Goal: Navigation & Orientation: Find specific page/section

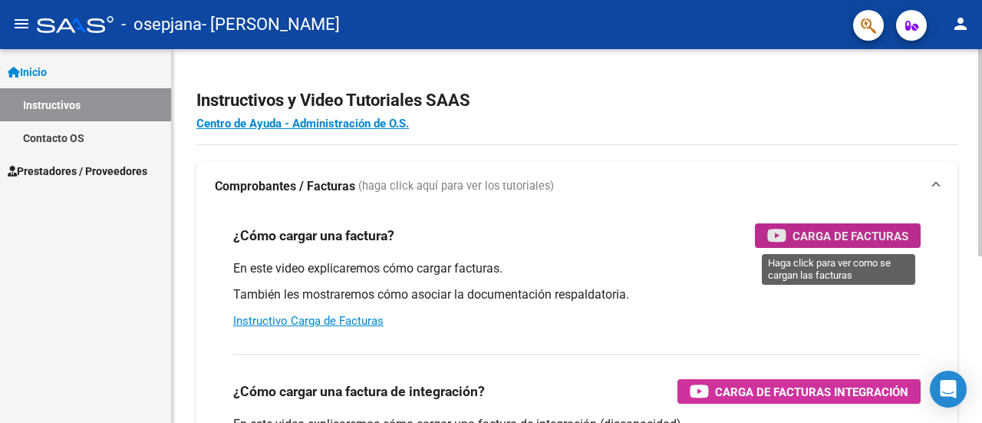
click at [781, 243] on icon "button" at bounding box center [776, 235] width 19 height 18
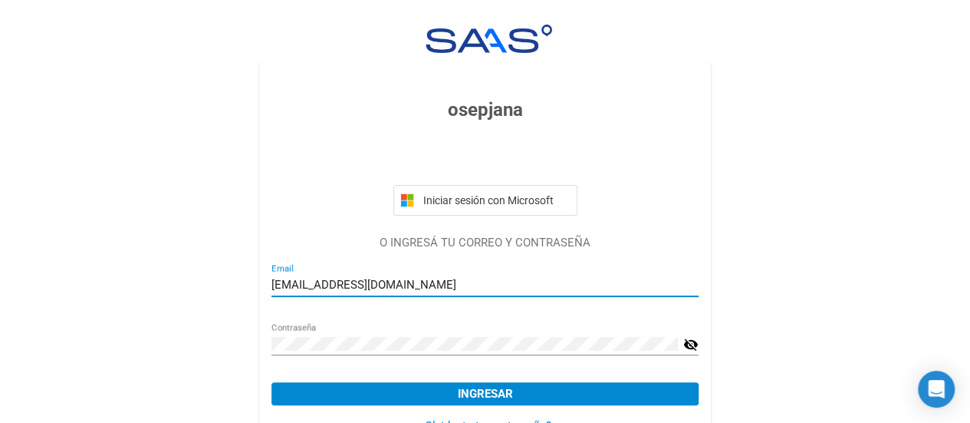
click at [425, 395] on button "Ingresar" at bounding box center [484, 393] width 427 height 23
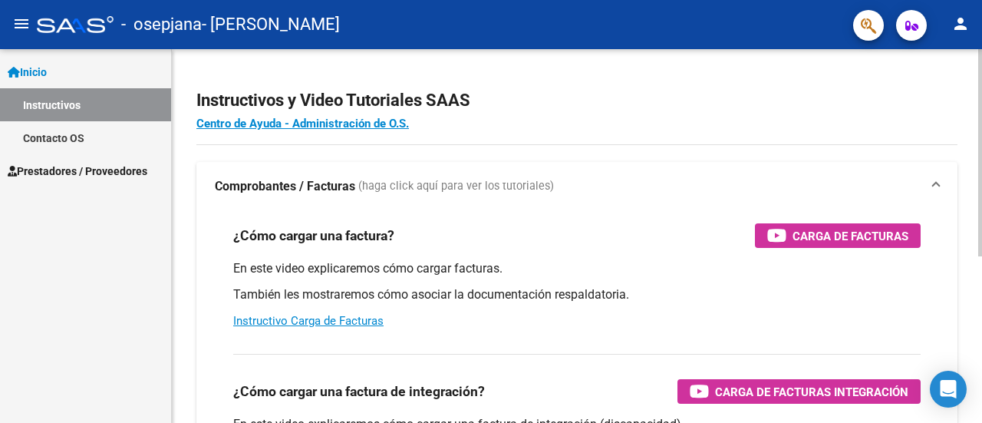
scroll to position [298, 0]
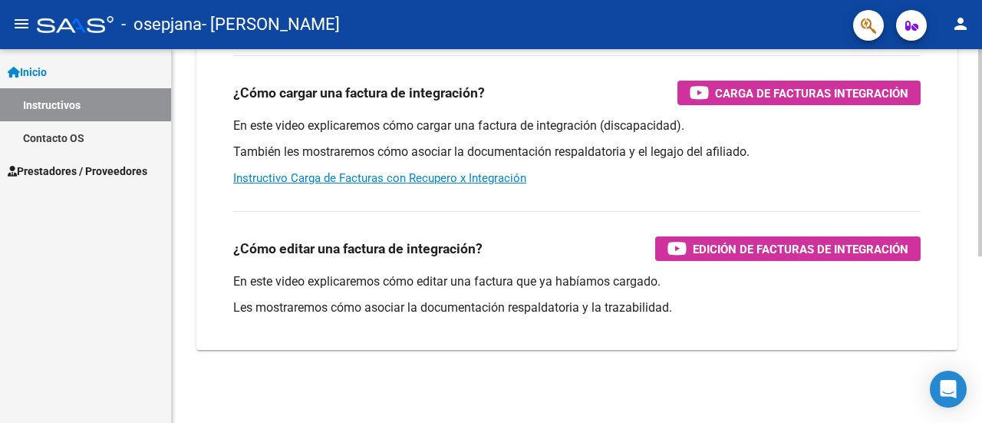
click at [979, 407] on div at bounding box center [980, 235] width 4 height 373
click at [979, 407] on div at bounding box center [980, 318] width 4 height 207
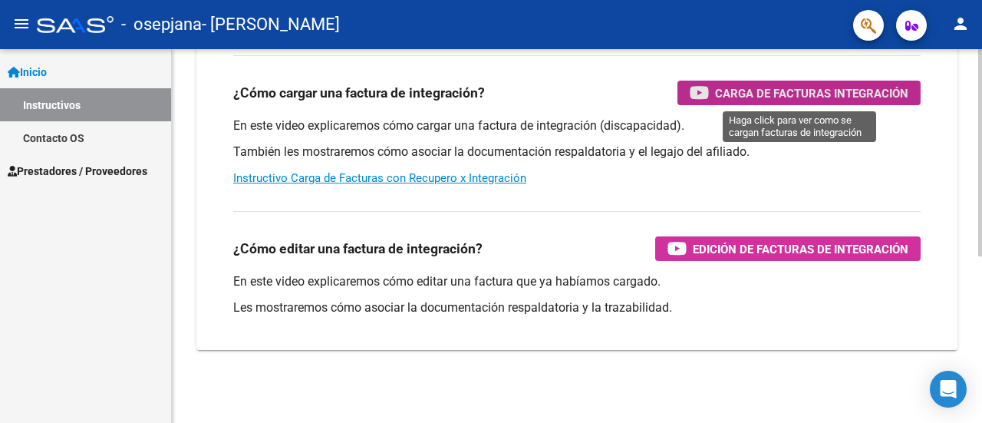
click at [699, 93] on icon "button" at bounding box center [698, 93] width 19 height 18
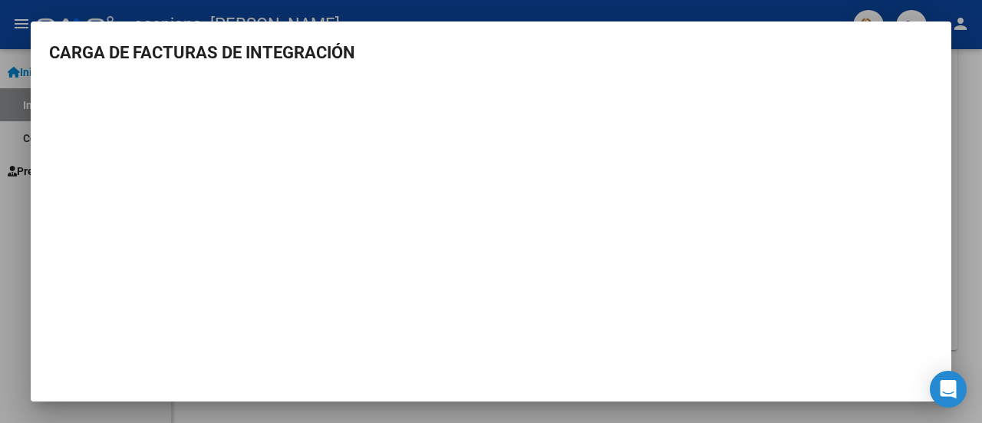
click at [649, 23] on mat-dialog-container "CARGA DE FACTURAS DE INTEGRACIÓN" at bounding box center [491, 211] width 920 height 380
click at [962, 10] on div at bounding box center [491, 211] width 982 height 423
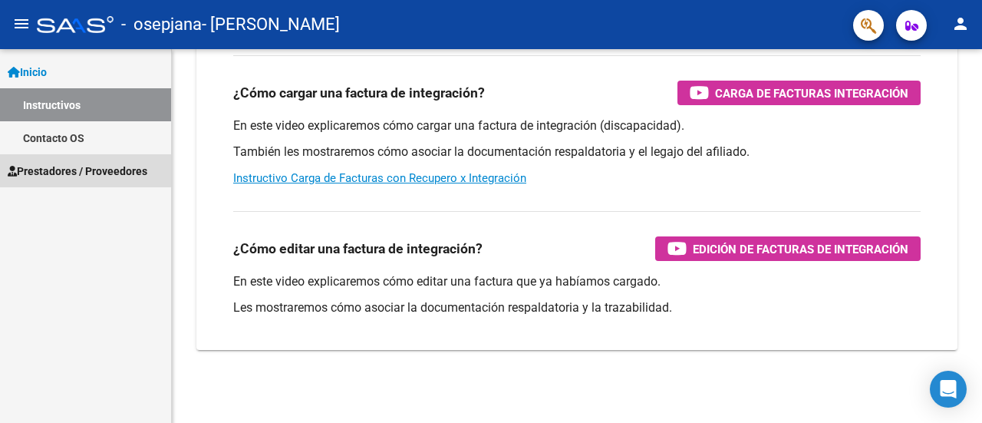
click at [74, 169] on span "Prestadores / Proveedores" at bounding box center [78, 171] width 140 height 17
